Goal: Find contact information: Find contact information

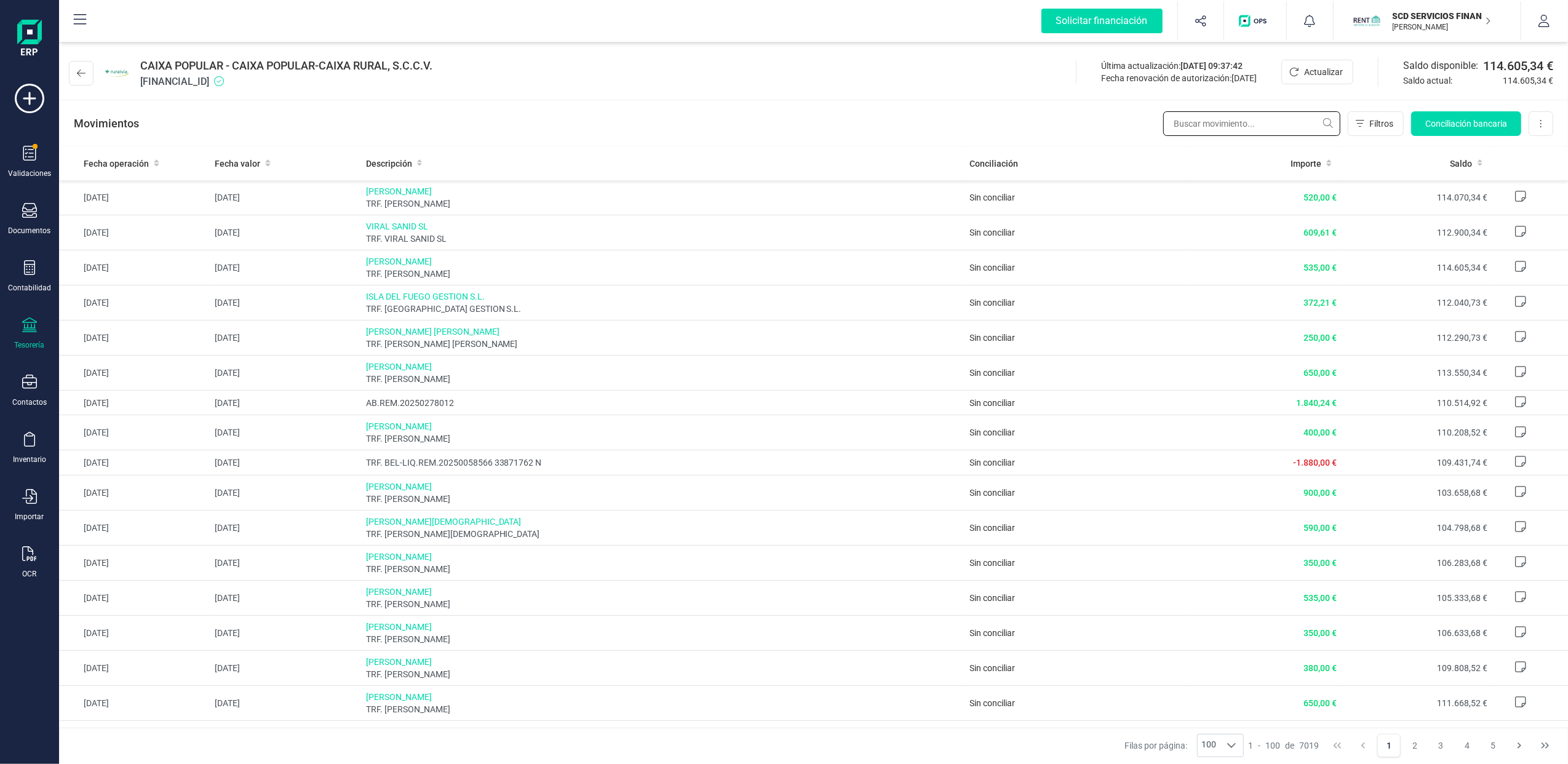
click at [1227, 124] on input "text" at bounding box center [1252, 123] width 177 height 25
click at [27, 268] on icon at bounding box center [29, 267] width 11 height 15
click at [114, 310] on span "Préstamos" at bounding box center [132, 314] width 74 height 15
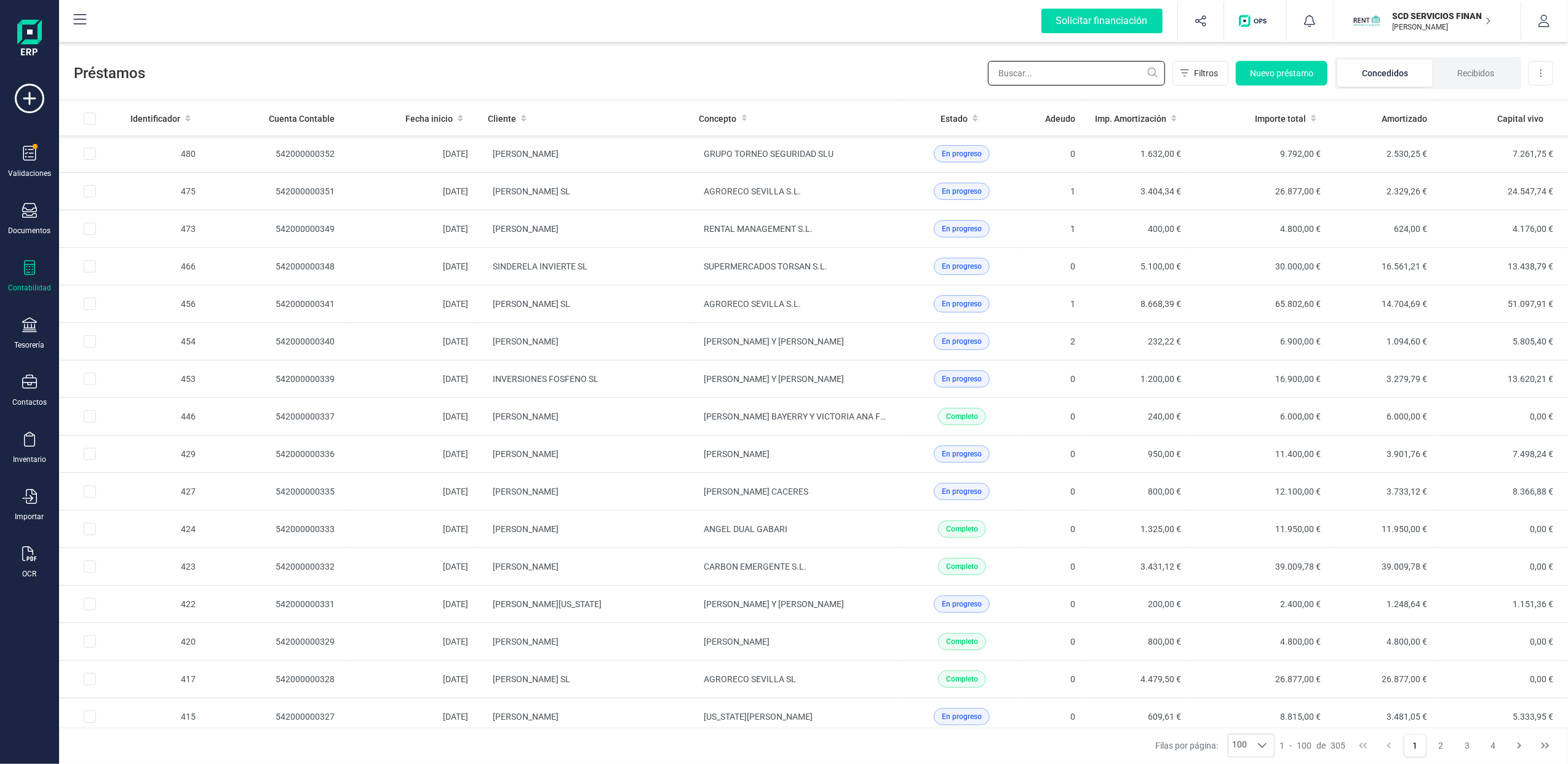
click at [1029, 69] on input "text" at bounding box center [1076, 73] width 177 height 25
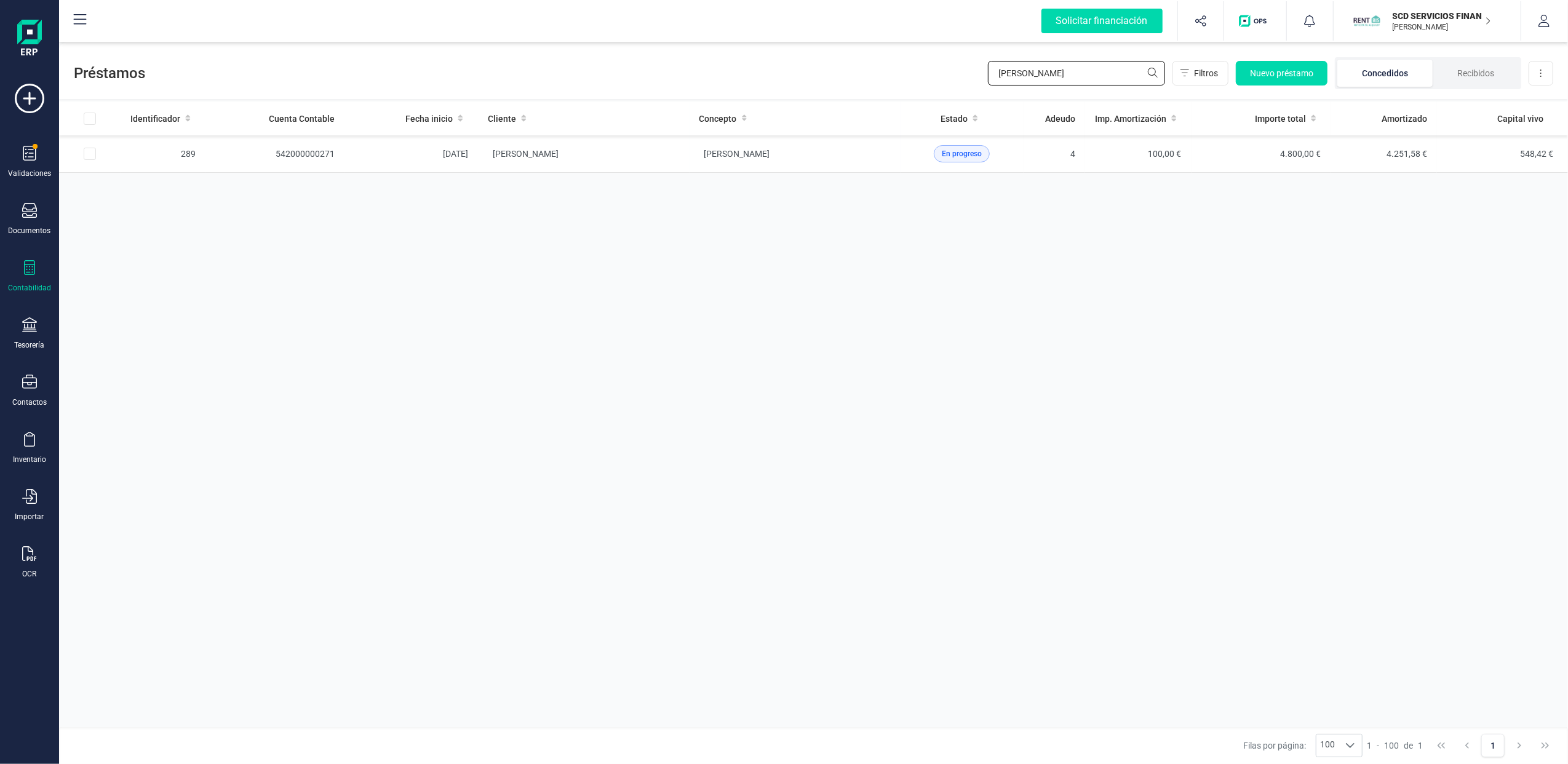
type input "[PERSON_NAME]"
click at [32, 159] on icon at bounding box center [29, 153] width 15 height 15
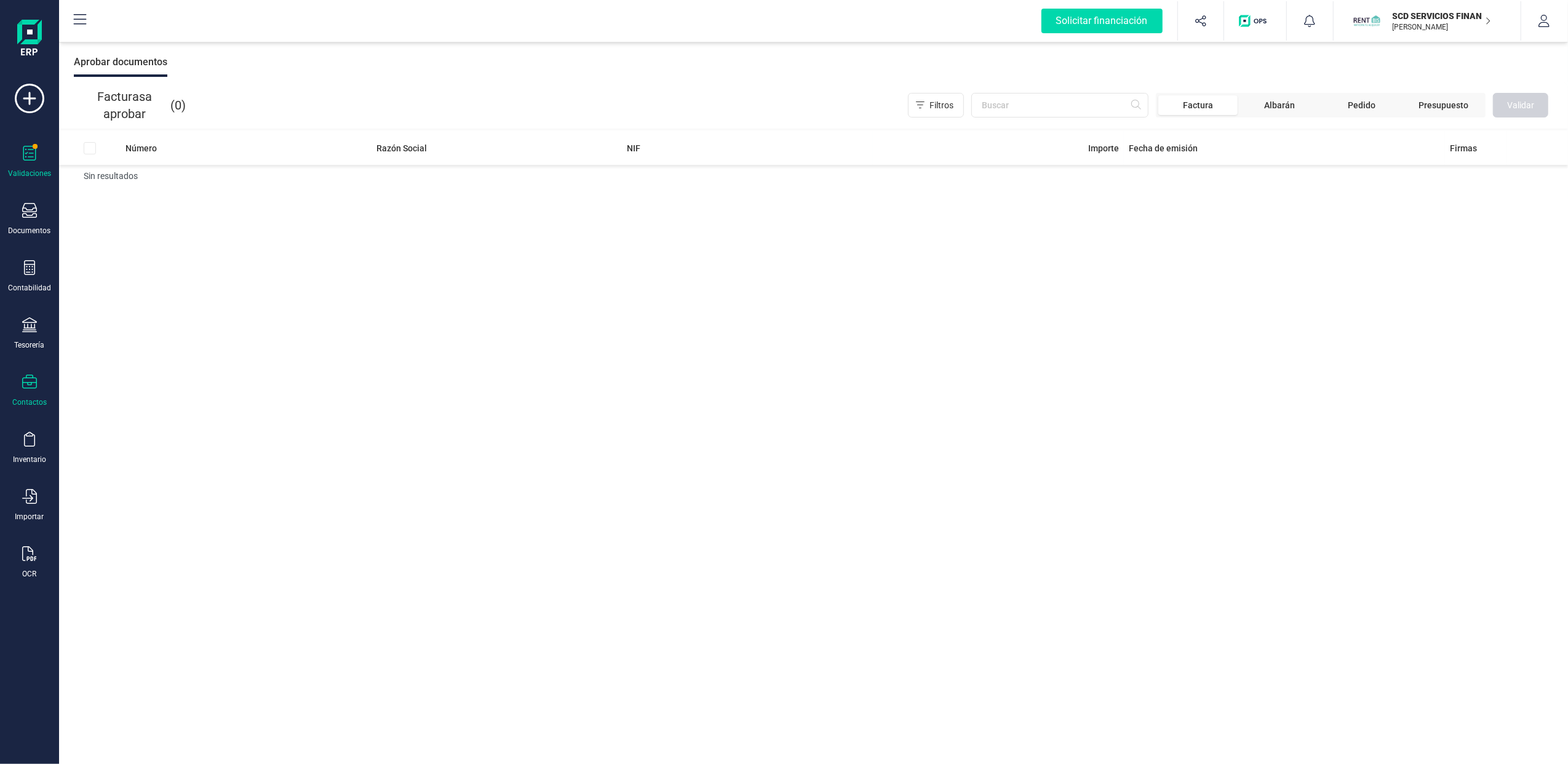
click at [6, 387] on div "Contactos" at bounding box center [29, 391] width 49 height 33
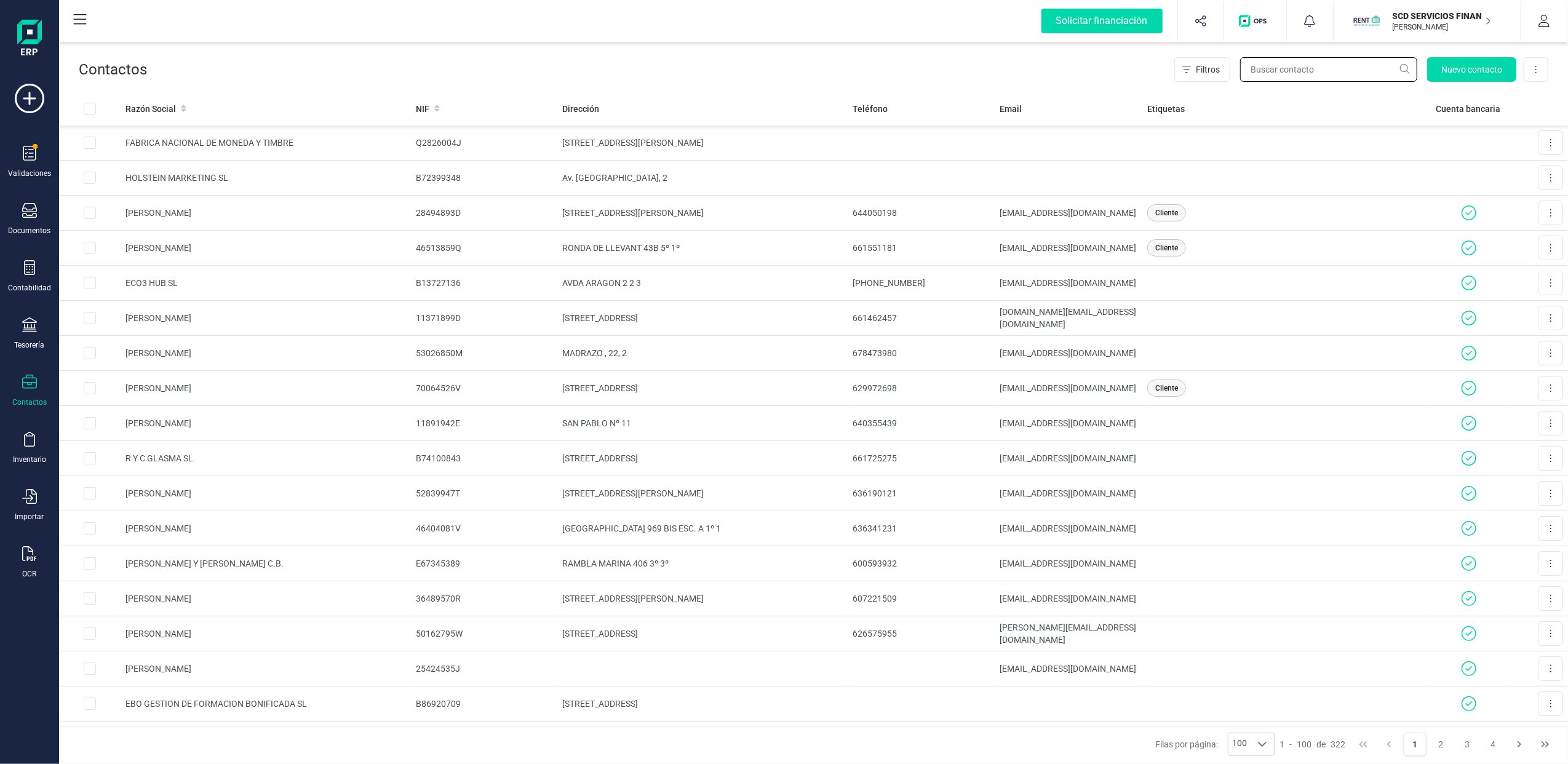
click at [1260, 63] on input "text" at bounding box center [1328, 69] width 177 height 25
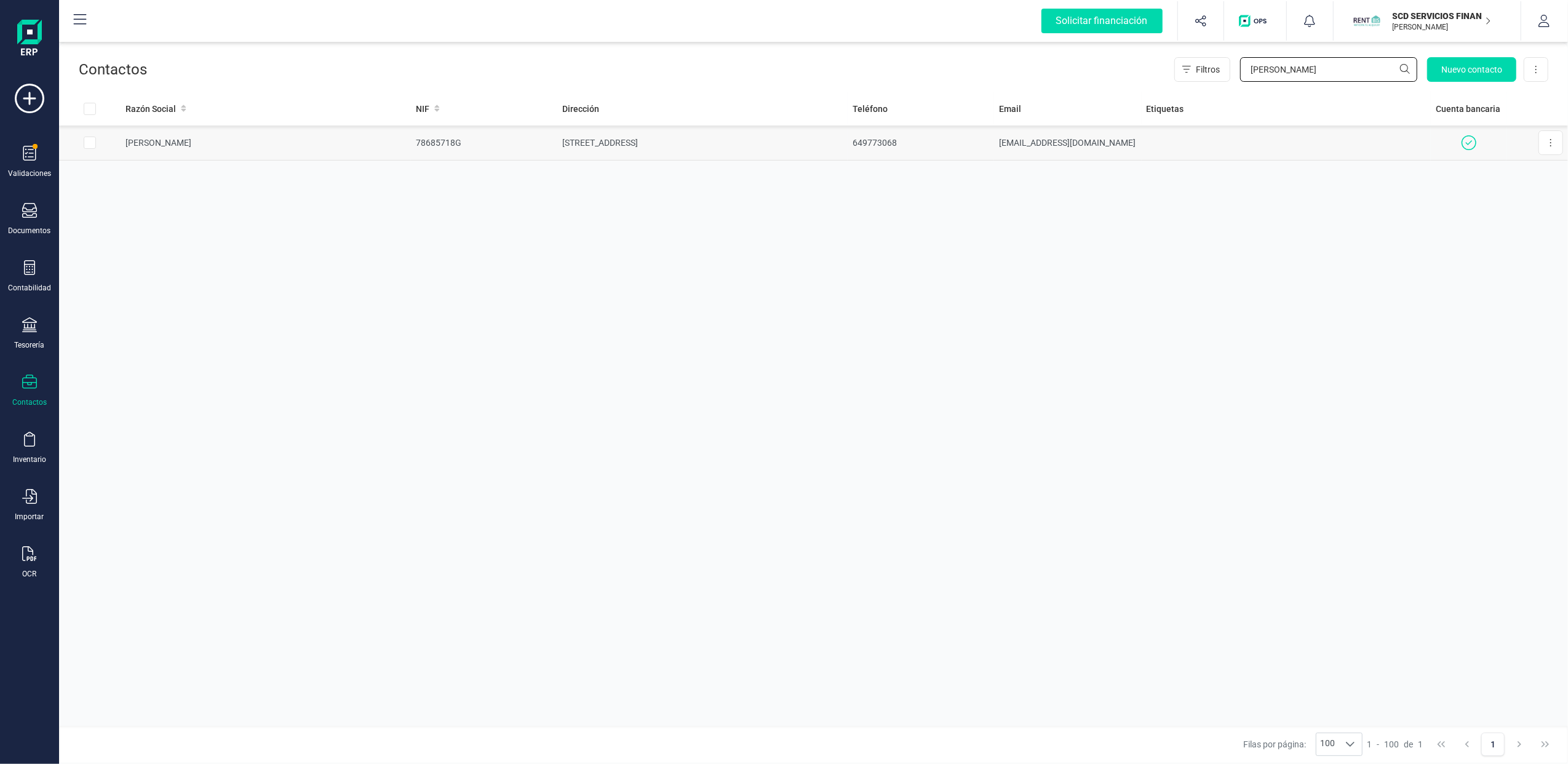
type input "[PERSON_NAME]"
drag, startPoint x: 996, startPoint y: 143, endPoint x: 1127, endPoint y: 144, distance: 131.0
click at [1127, 144] on td "[EMAIL_ADDRESS][DOMAIN_NAME]" at bounding box center [1068, 143] width 147 height 35
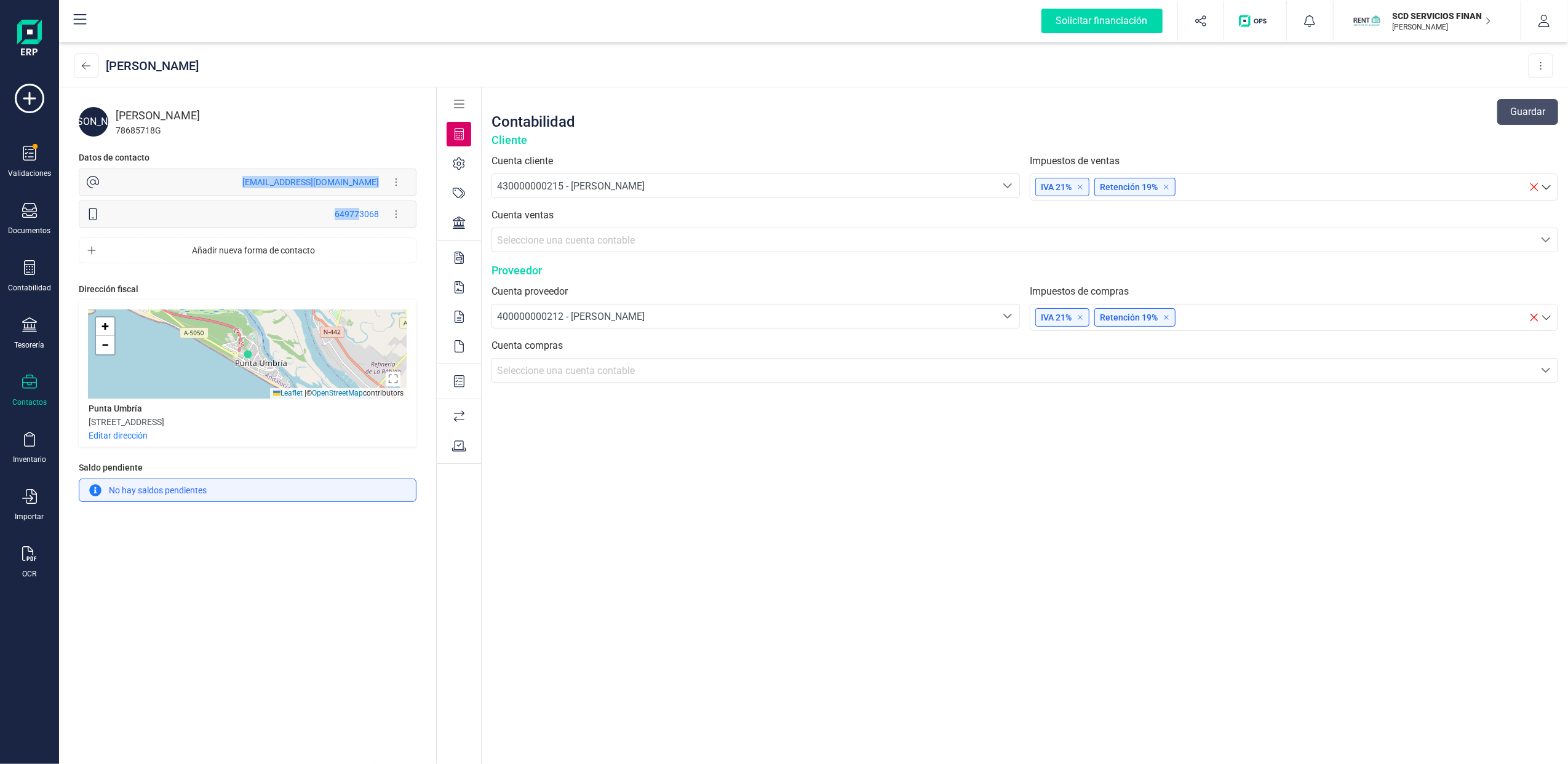
drag, startPoint x: 245, startPoint y: 183, endPoint x: 360, endPoint y: 202, distance: 116.6
click at [360, 202] on div "[EMAIL_ADDRESS][DOMAIN_NAME] Editar forma de contacto Eliminar forma de contact…" at bounding box center [247, 198] width 338 height 59
drag, startPoint x: 360, startPoint y: 202, endPoint x: 240, endPoint y: 174, distance: 123.2
click at [240, 174] on div "[EMAIL_ADDRESS][DOMAIN_NAME] Editar forma de contacto Eliminar forma de contacto" at bounding box center [274, 181] width 268 height 25
drag, startPoint x: 252, startPoint y: 183, endPoint x: 381, endPoint y: 188, distance: 129.1
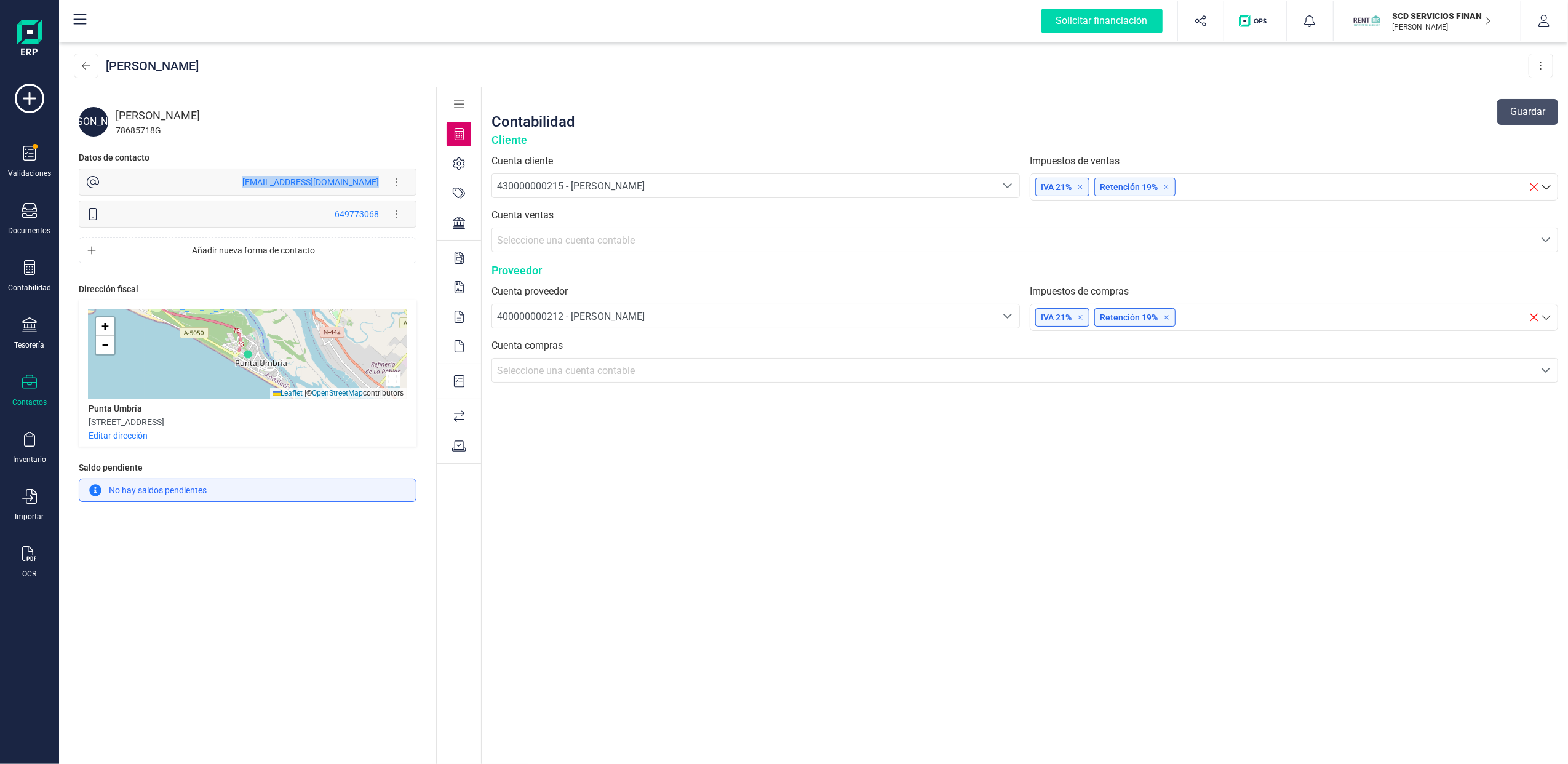
click at [381, 188] on div "[EMAIL_ADDRESS][DOMAIN_NAME] Editar forma de contacto Eliminar forma de contacto" at bounding box center [274, 181] width 268 height 25
drag, startPoint x: 381, startPoint y: 188, endPoint x: 336, endPoint y: 183, distance: 45.3
copy div "[EMAIL_ADDRESS][DOMAIN_NAME]"
drag, startPoint x: 668, startPoint y: 694, endPoint x: 654, endPoint y: 717, distance: 26.9
click at [668, 694] on div "Contabilidad Guardar Cliente Cuenta cliente 430000000215 - [PERSON_NAME] 430000…" at bounding box center [1025, 426] width 1087 height 679
